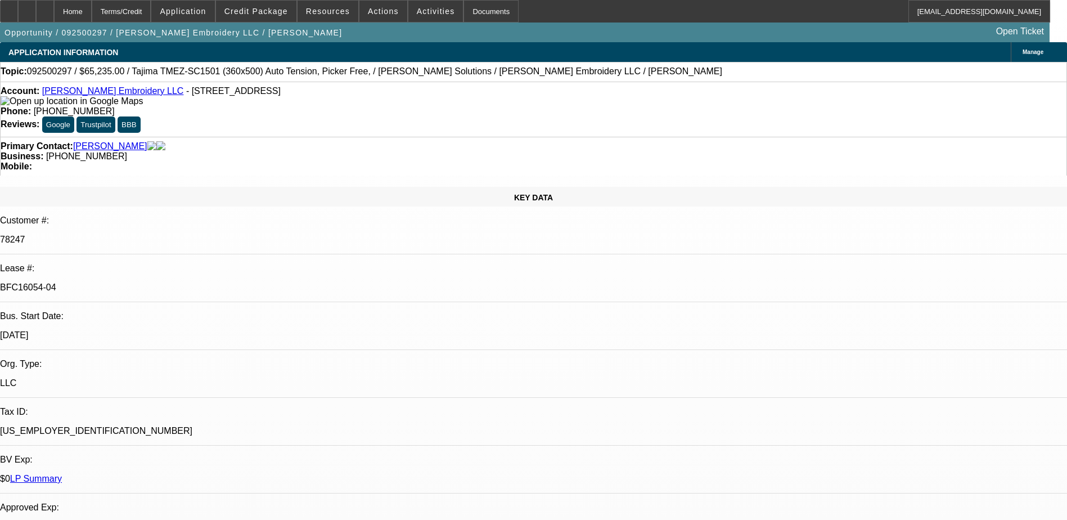
select select "0"
select select "2"
select select "0"
select select "2"
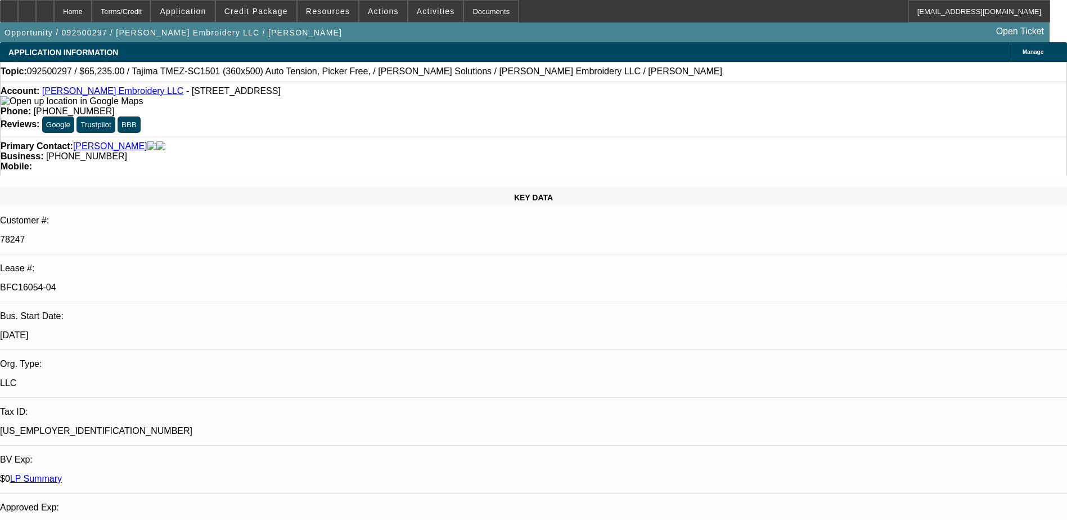
select select "0"
select select "2"
select select "0"
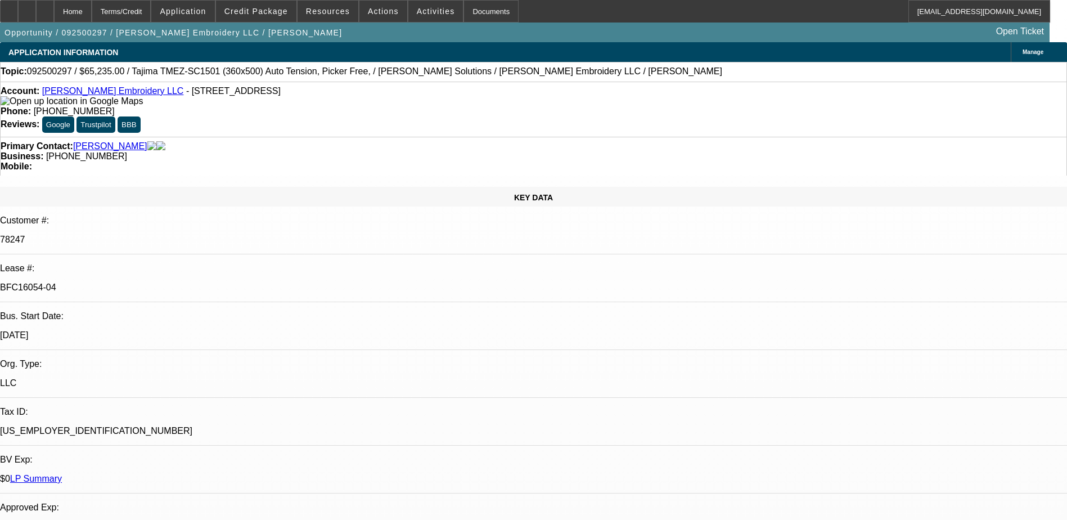
select select "2"
select select "0"
select select "1"
select select "2"
select select "6"
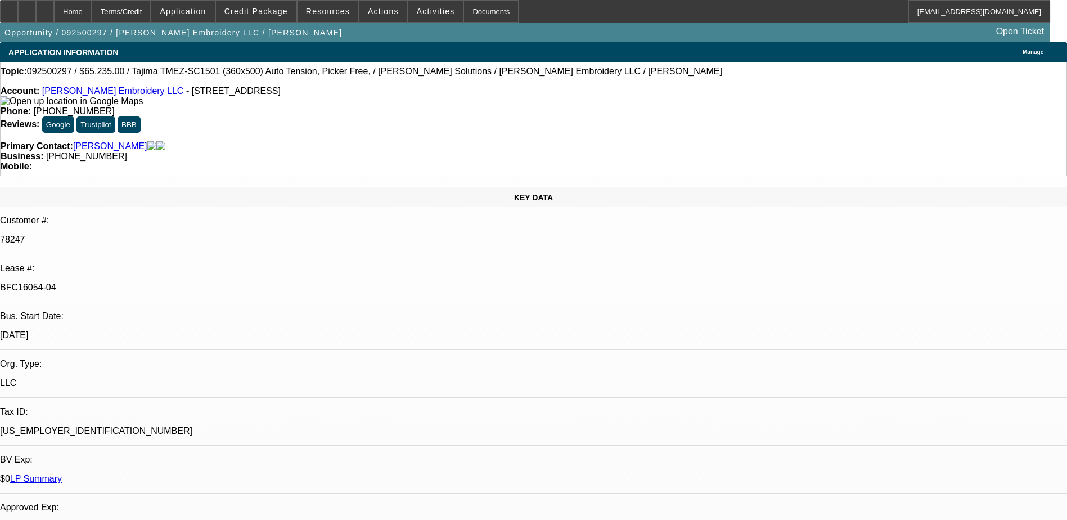
select select "1"
select select "2"
select select "6"
select select "1"
select select "2"
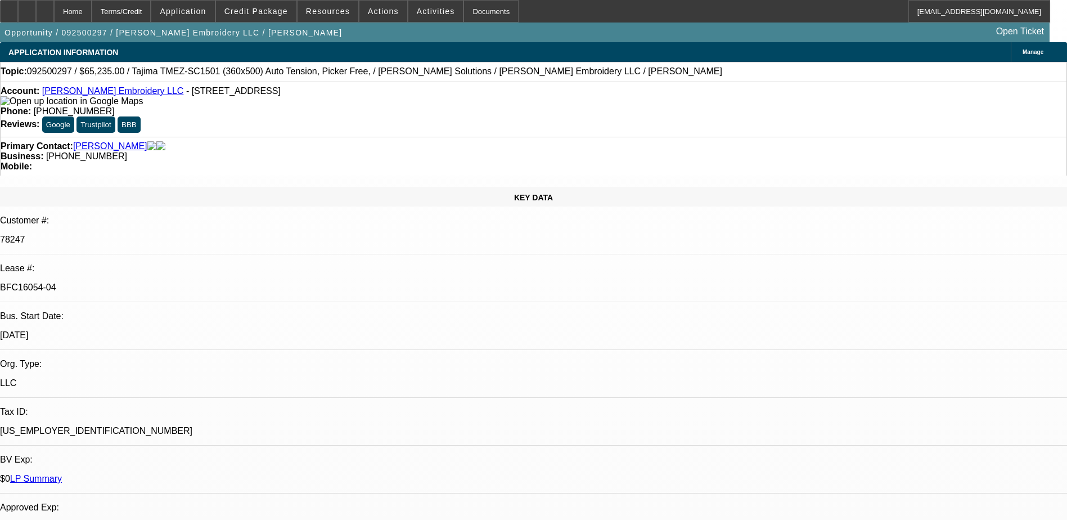
select select "6"
select select "1"
select select "2"
select select "6"
